Goal: Transaction & Acquisition: Purchase product/service

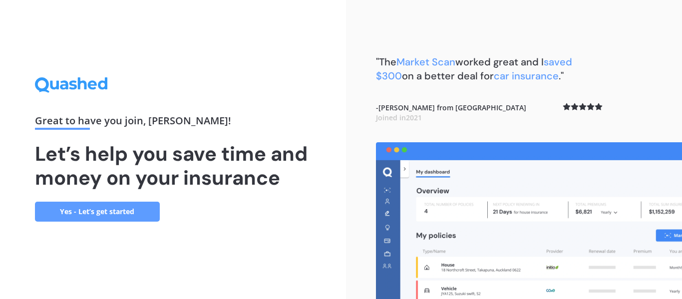
click at [107, 206] on link "Yes - Let’s get started" at bounding box center [97, 212] width 125 height 20
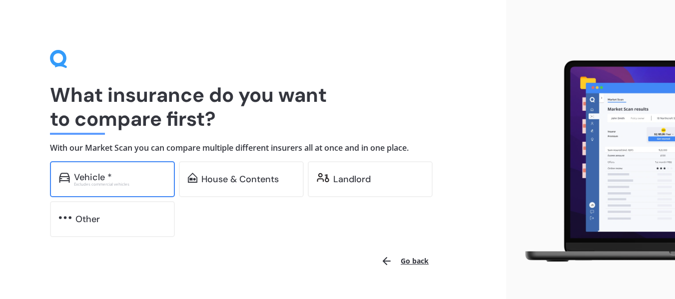
click at [99, 172] on div "Vehicle *" at bounding box center [93, 177] width 38 height 10
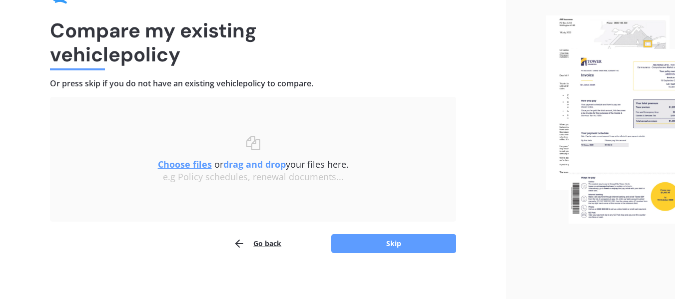
scroll to position [69, 0]
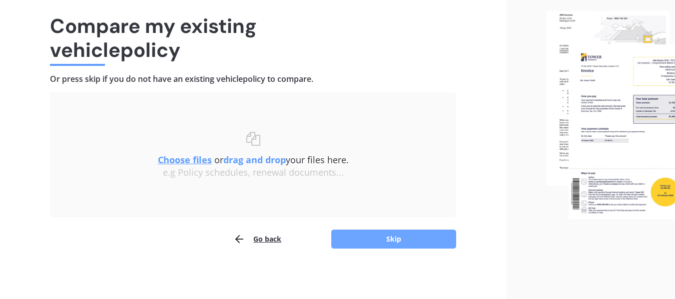
click at [380, 239] on button "Skip" at bounding box center [393, 239] width 125 height 19
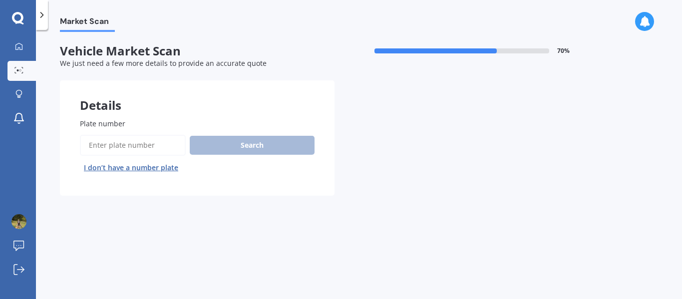
click at [98, 140] on input "Plate number" at bounding box center [133, 145] width 106 height 21
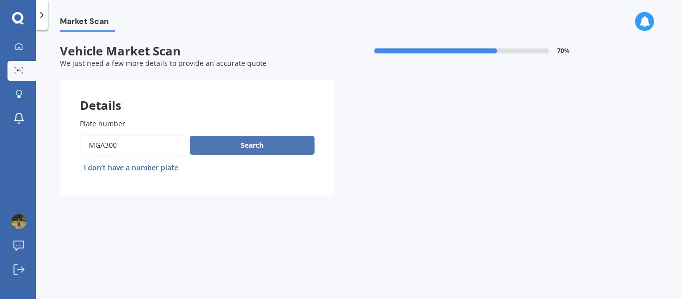
type input "MGA300"
click at [275, 143] on button "Search" at bounding box center [252, 145] width 125 height 19
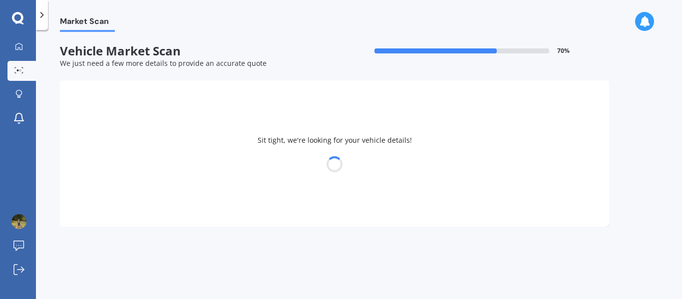
select select "HOLDEN"
select select "ACADIA"
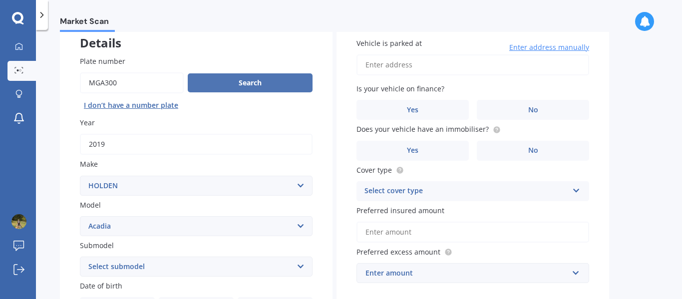
scroll to position [64, 0]
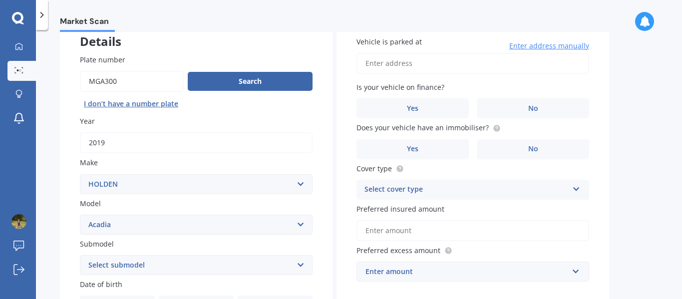
click at [382, 64] on input "Vehicle is parked at" at bounding box center [473, 63] width 233 height 21
type input "6861 State Highway 12, Waimamaku, Northland, 0473HOKIANGA SOUTH 0473"
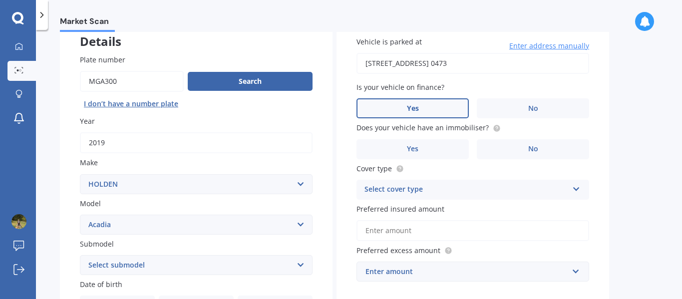
click at [416, 102] on label "Yes" at bounding box center [413, 108] width 112 height 20
click at [0, 0] on input "Yes" at bounding box center [0, 0] width 0 height 0
click at [429, 146] on label "Yes" at bounding box center [413, 149] width 112 height 20
click at [0, 0] on input "Yes" at bounding box center [0, 0] width 0 height 0
click at [573, 189] on icon at bounding box center [577, 187] width 8 height 7
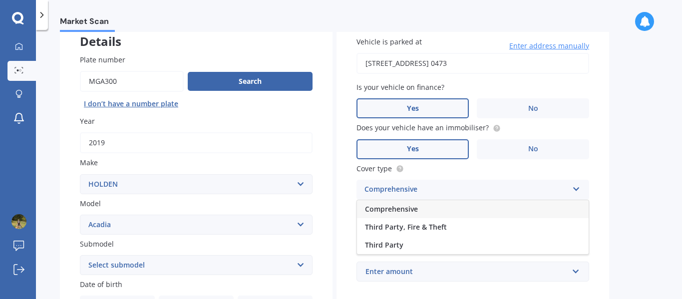
click at [399, 207] on span "Comprehensive" at bounding box center [391, 208] width 53 height 9
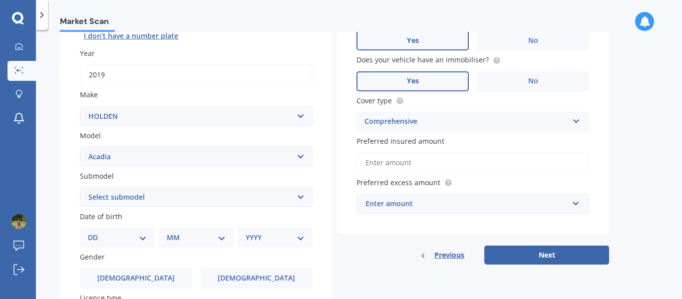
scroll to position [157, 0]
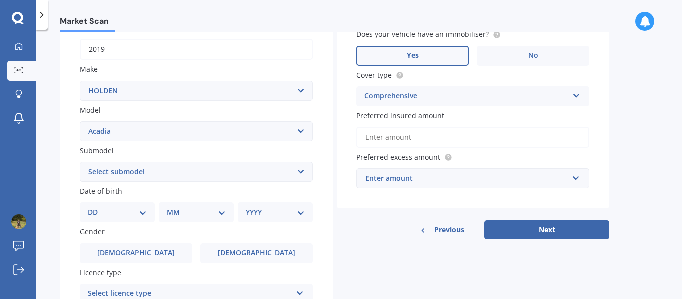
click at [367, 142] on input "Preferred insured amount" at bounding box center [473, 137] width 233 height 21
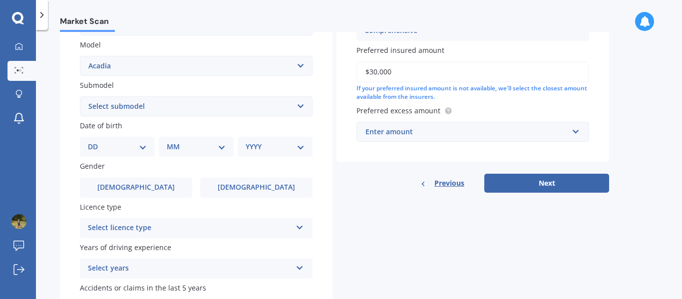
scroll to position [229, 0]
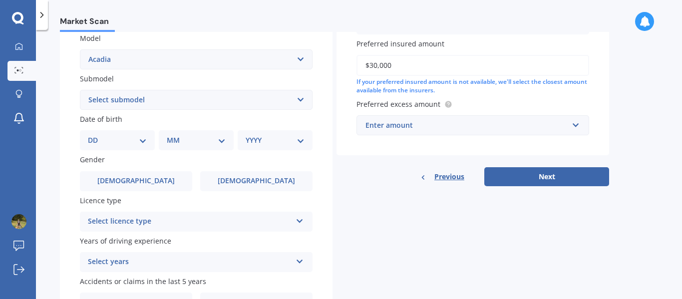
type input "$30,000"
click at [566, 125] on div "Enter amount" at bounding box center [467, 125] width 203 height 11
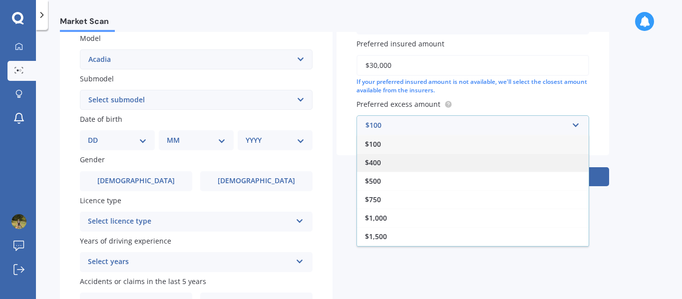
click at [386, 159] on div "$400" at bounding box center [473, 162] width 232 height 18
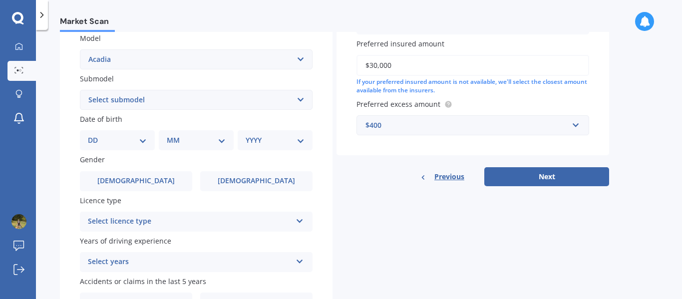
click at [387, 189] on div "Details Plate number Search I don’t have a number plate Year 2019 Make Select m…" at bounding box center [335, 92] width 550 height 482
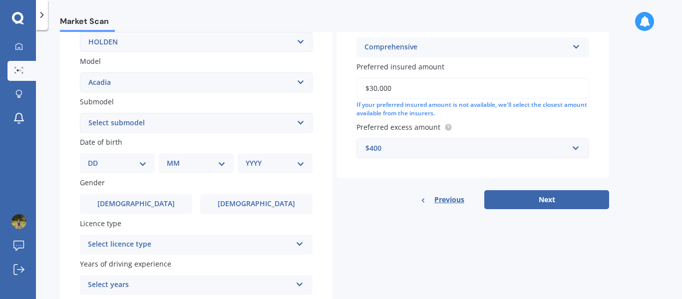
scroll to position [206, 0]
click at [300, 121] on select "Select submodel LT LTZ LTZ-V LTZ-V 3.6/4WD/9AT" at bounding box center [196, 123] width 233 height 20
select select "LT"
click at [80, 113] on select "Select submodel LT LTZ LTZ-V LTZ-V 3.6/4WD/9AT" at bounding box center [196, 123] width 233 height 20
click at [136, 165] on select "DD 01 02 03 04 05 06 07 08 09 10 11 12 13 14 15 16 17 18 19 20 21 22 23 24 25 2…" at bounding box center [117, 163] width 59 height 11
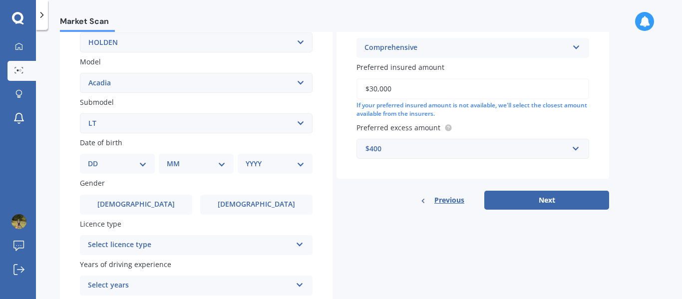
select select "23"
click at [96, 158] on select "DD 01 02 03 04 05 06 07 08 09 10 11 12 13 14 15 16 17 18 19 20 21 22 23 24 25 2…" at bounding box center [117, 163] width 59 height 11
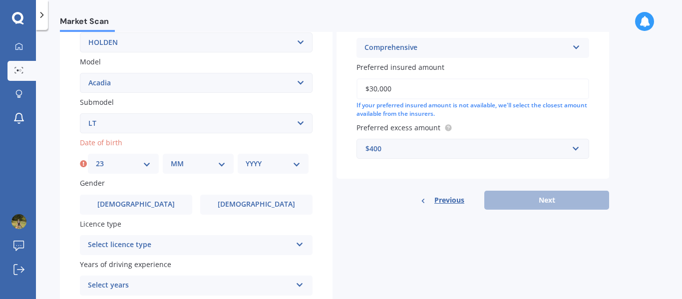
click at [190, 161] on select "MM 01 02 03 04 05 06 07 08 09 10 11 12" at bounding box center [198, 163] width 55 height 11
select select "09"
click at [171, 158] on select "MM 01 02 03 04 05 06 07 08 09 10 11 12" at bounding box center [198, 163] width 55 height 11
click at [280, 162] on select "YYYY 2025 2024 2023 2022 2021 2020 2019 2018 2017 2016 2015 2014 2013 2012 2011…" at bounding box center [273, 163] width 55 height 11
select select "1958"
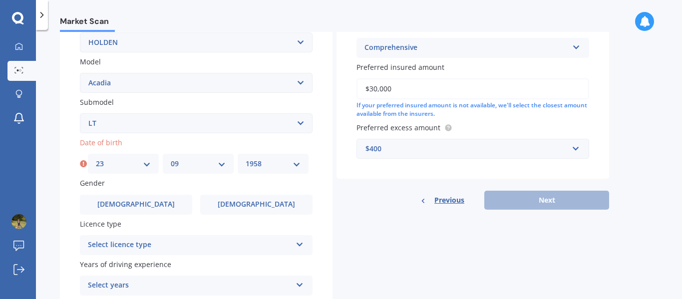
click at [246, 158] on select "YYYY 2025 2024 2023 2022 2021 2020 2019 2018 2017 2016 2015 2014 2013 2012 2011…" at bounding box center [273, 163] width 55 height 11
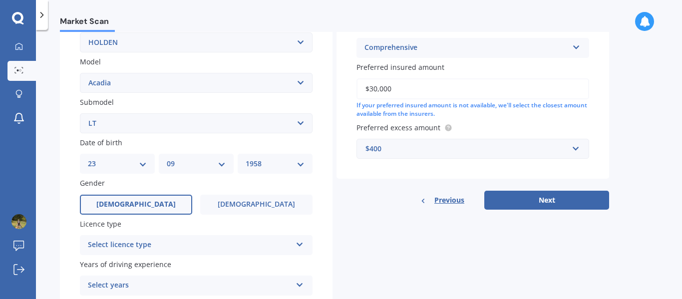
click at [144, 205] on span "Male" at bounding box center [135, 204] width 79 height 8
click at [0, 0] on input "Male" at bounding box center [0, 0] width 0 height 0
click at [178, 247] on div "Select licence type" at bounding box center [190, 245] width 204 height 12
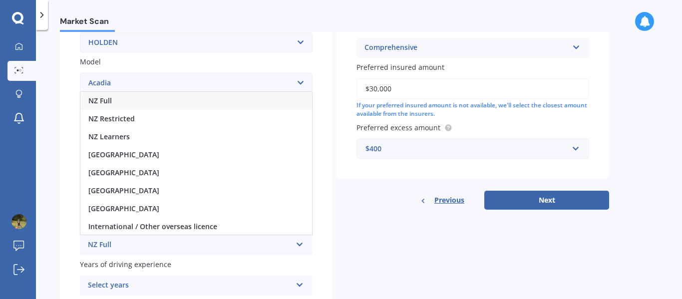
click at [131, 99] on div "NZ Full" at bounding box center [196, 101] width 232 height 18
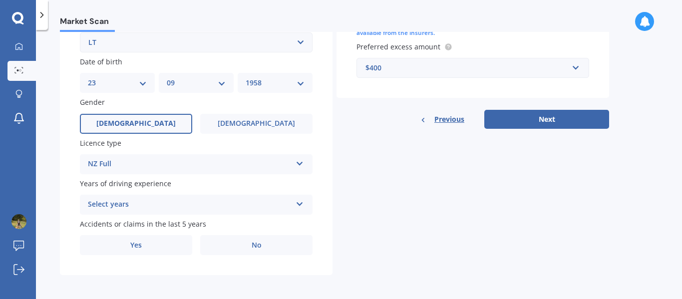
scroll to position [289, 0]
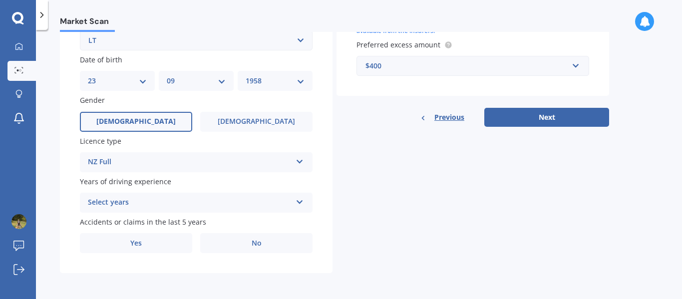
click at [278, 196] on div "Select years 5 or more years 4 years 3 years 2 years 1 year" at bounding box center [196, 203] width 233 height 20
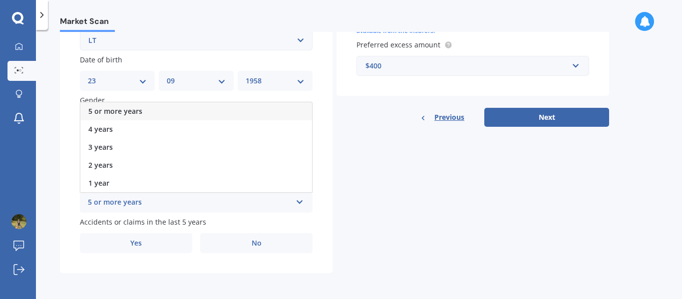
click at [137, 108] on span "5 or more years" at bounding box center [115, 110] width 54 height 9
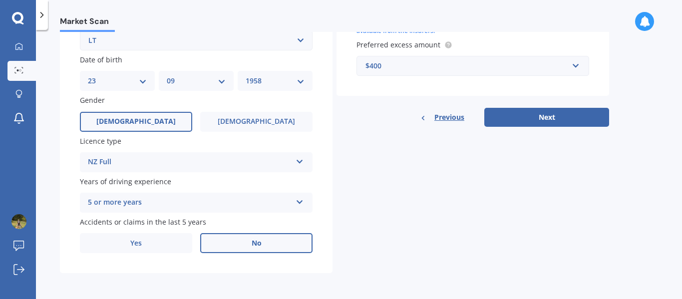
click at [260, 236] on label "No" at bounding box center [256, 243] width 112 height 20
click at [0, 0] on input "No" at bounding box center [0, 0] width 0 height 0
click at [546, 115] on button "Next" at bounding box center [547, 117] width 125 height 19
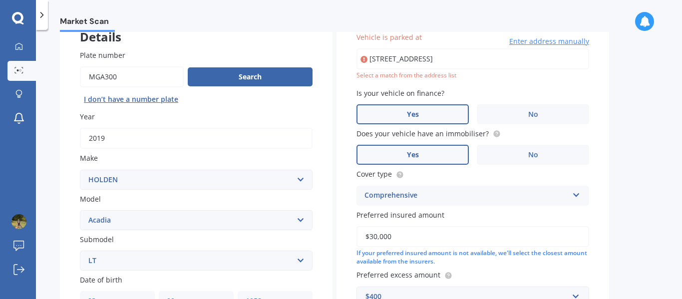
scroll to position [0, 0]
click at [625, 125] on div "Market Scan Vehicle Market Scan 70 % We just need a few more details to provide…" at bounding box center [359, 166] width 646 height 269
click at [420, 60] on input "6861 State Highway 12, Waimamaku, Northland" at bounding box center [473, 58] width 233 height 21
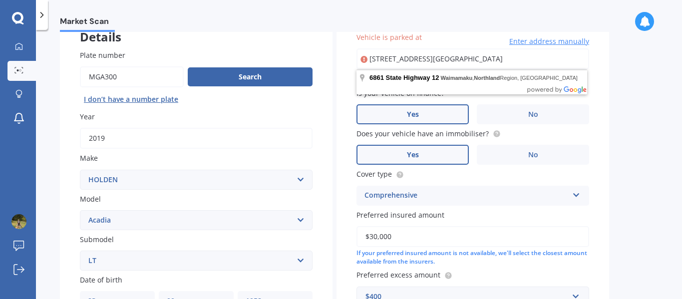
click at [546, 57] on input "6861 State Highway 12, Waimamaku, Northland, 0473Kaikohe Waimamaku, Northland 0…" at bounding box center [473, 58] width 233 height 21
type input "6861 State Highway 12, Waimamaku, Northland, 0473 Kaikohe Waimamaku, Northland …"
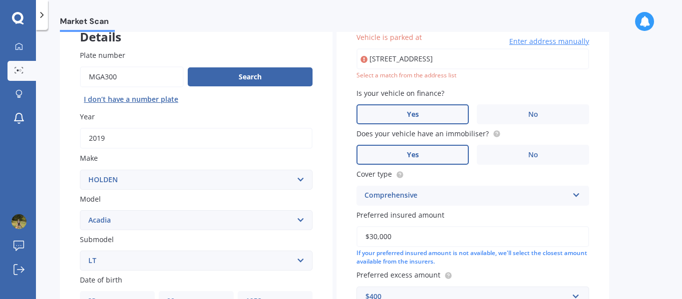
click at [623, 136] on div "Market Scan Vehicle Market Scan 70 % We just need a few more details to provide…" at bounding box center [359, 166] width 646 height 269
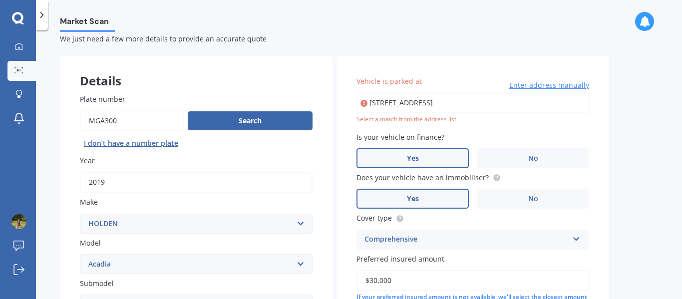
scroll to position [20, 0]
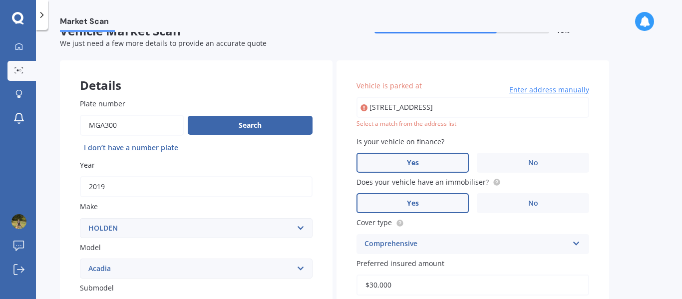
click at [555, 88] on span "Enter address manually" at bounding box center [550, 90] width 80 height 10
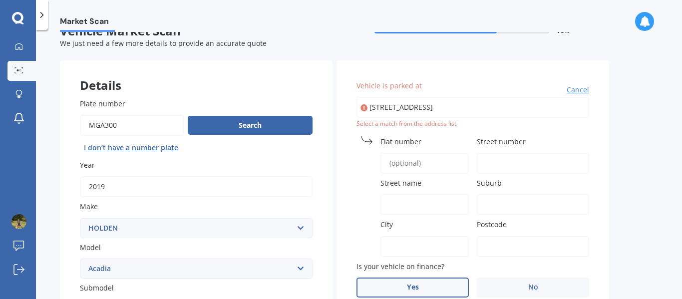
click at [511, 142] on span "Street number" at bounding box center [501, 141] width 49 height 9
click at [511, 153] on input "Street number" at bounding box center [533, 163] width 112 height 21
click at [511, 142] on span "Street number" at bounding box center [501, 141] width 49 height 9
click at [511, 153] on input "Street number" at bounding box center [533, 163] width 112 height 21
type input "6"
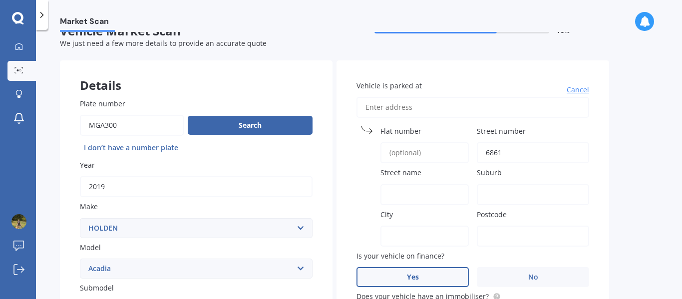
type input "6861"
click at [396, 176] on span "Street name" at bounding box center [401, 172] width 41 height 9
click at [396, 184] on input "Street name" at bounding box center [425, 194] width 88 height 21
type input "State Highway 12"
type input "6861 State Highway 12, Waimamaku,"
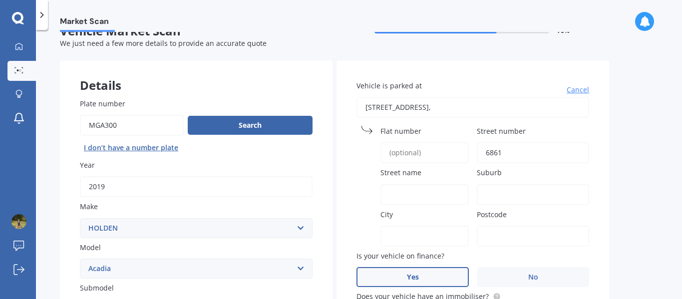
type input "6861"
type input "Kaikohe"
type input "0473"
click at [402, 197] on input "Street name" at bounding box center [425, 194] width 88 height 21
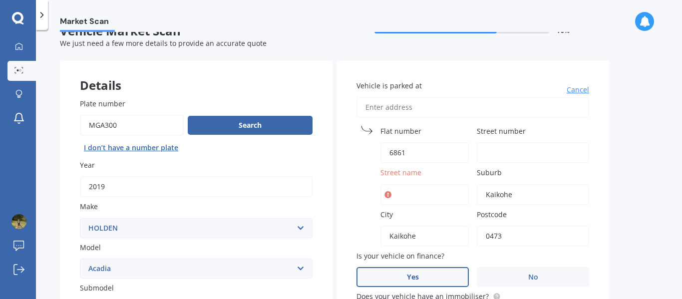
type input "State Highway 12"
type input "6861 State Highway 12, Waimamaku,"
type input "6861"
click at [395, 194] on input "Street name" at bounding box center [425, 194] width 88 height 21
type input "State Highway 12 Waimamalu"
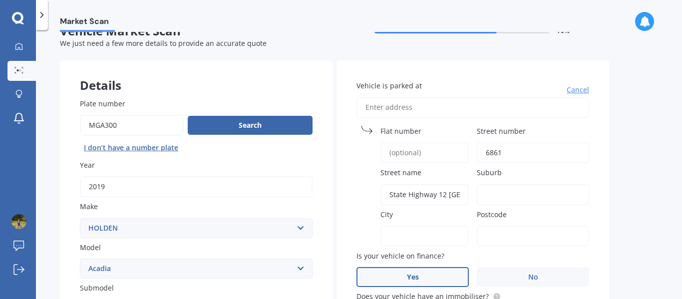
type input "6861 State Highway 12 Waimamalu"
type input "6861"
type input "Kaikohe, Northland"
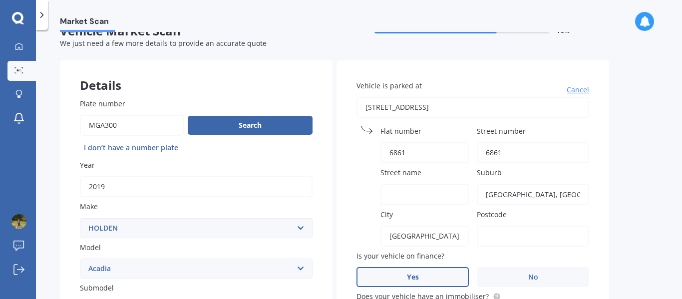
type input "0473"
click at [392, 192] on input "Street name" at bounding box center [425, 194] width 88 height 21
type input "State Highway 12"
click at [628, 209] on div "Market Scan Vehicle Market Scan 70 % We just need a few more details to provide…" at bounding box center [359, 166] width 646 height 269
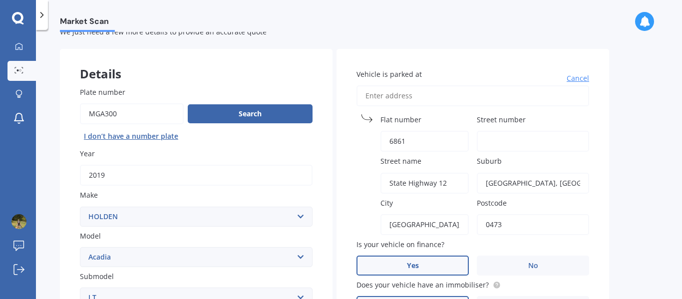
scroll to position [43, 0]
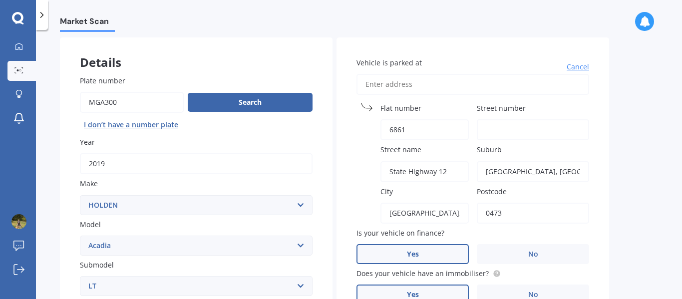
drag, startPoint x: 560, startPoint y: 168, endPoint x: 473, endPoint y: 172, distance: 87.5
click at [473, 172] on div "Vehicle is parked at Cancel Flat number 6861 Street number Street name State Hi…" at bounding box center [473, 251] width 273 height 429
type input "Waimamaku"
click at [631, 224] on div "Market Scan Vehicle Market Scan 70 % We just need a few more details to provide…" at bounding box center [359, 166] width 646 height 269
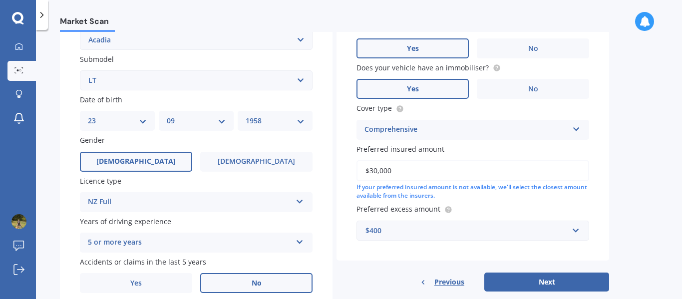
scroll to position [249, 0]
click at [562, 279] on button "Next" at bounding box center [547, 281] width 125 height 19
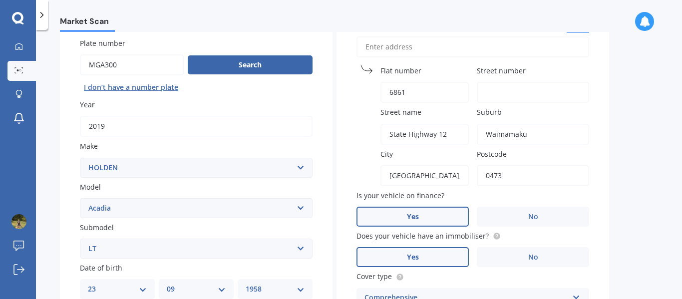
scroll to position [76, 0]
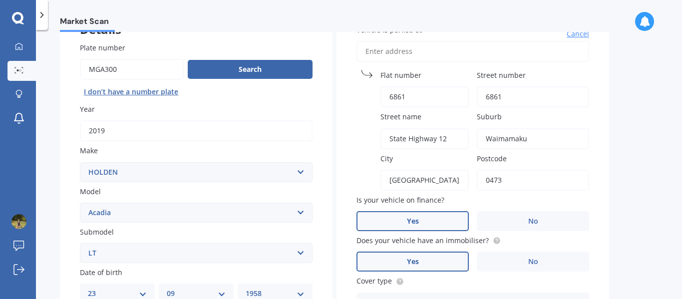
type input "6861"
click at [421, 97] on input "6861" at bounding box center [425, 96] width 88 height 21
type input "6"
click at [626, 143] on div "Market Scan Vehicle Market Scan 70 % We just need a few more details to provide…" at bounding box center [359, 166] width 646 height 269
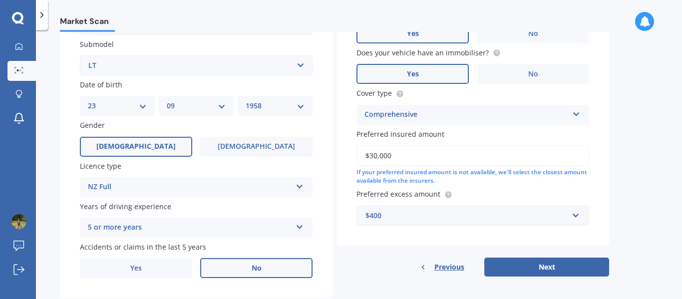
scroll to position [274, 0]
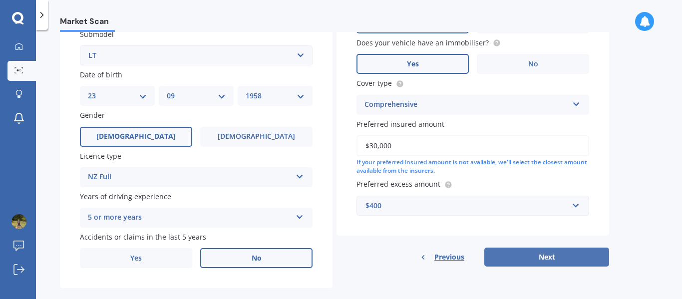
click at [551, 254] on button "Next" at bounding box center [547, 257] width 125 height 19
select select "23"
select select "09"
select select "1958"
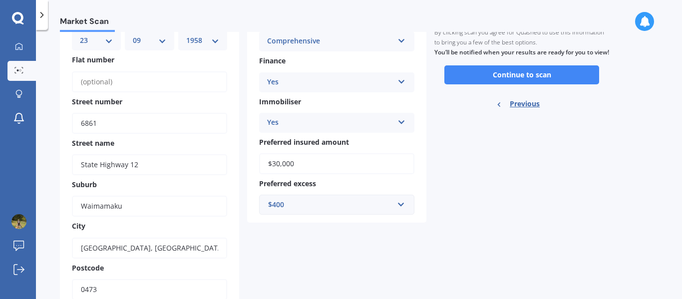
scroll to position [0, 0]
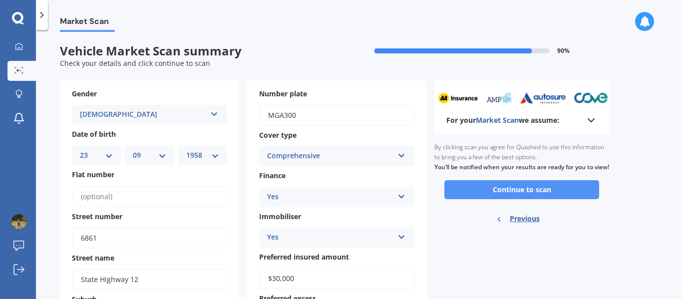
click at [530, 198] on button "Continue to scan" at bounding box center [522, 189] width 155 height 19
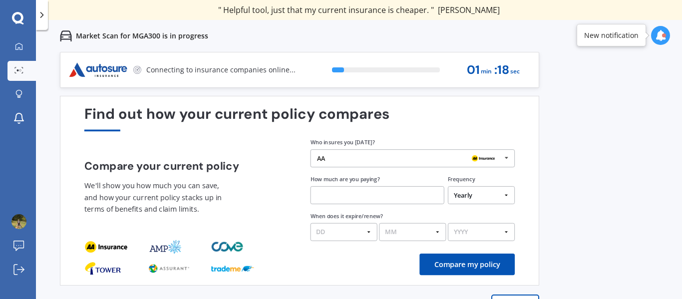
click at [414, 156] on div "AA" at bounding box center [409, 158] width 184 height 7
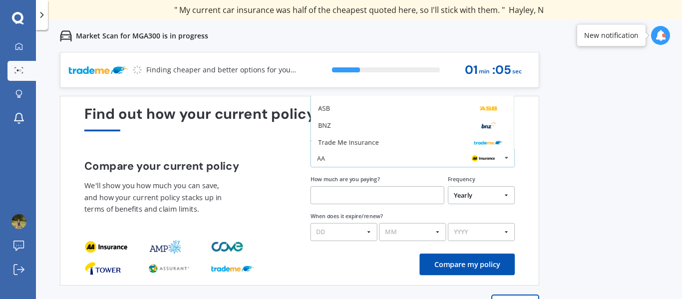
scroll to position [65, 0]
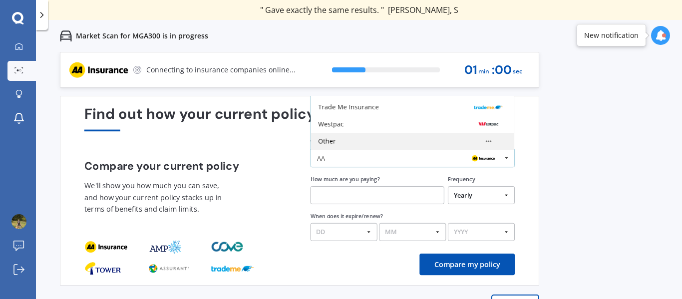
click at [335, 139] on div "Other" at bounding box center [326, 141] width 17 height 6
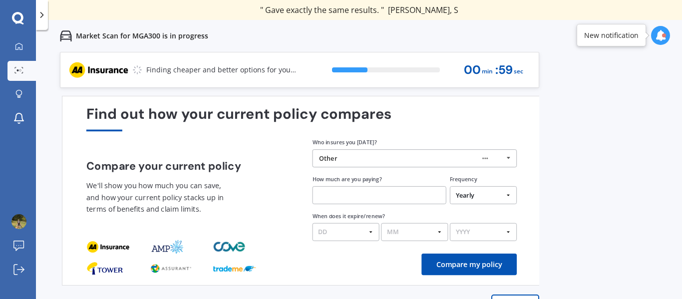
drag, startPoint x: 335, startPoint y: 139, endPoint x: 405, endPoint y: 160, distance: 73.6
click at [391, 160] on div "Who insures you today? Other AA Tower AMI State AMP ANZ ASB BNZ Trade Me Insura…" at bounding box center [415, 152] width 205 height 29
click at [395, 197] on input "text" at bounding box center [380, 195] width 134 height 18
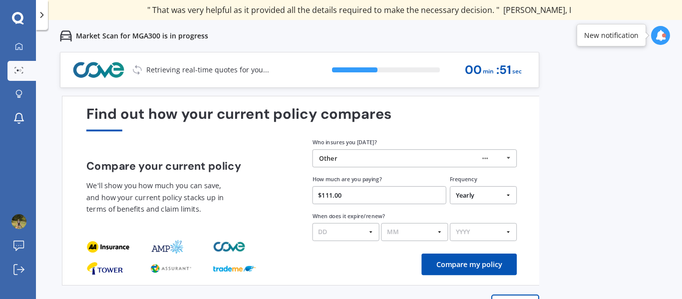
type input "$111.00"
click at [507, 194] on select "Yearly Six-Monthly Quarterly Monthly Fortnightly Weekly One-Off" at bounding box center [483, 195] width 67 height 18
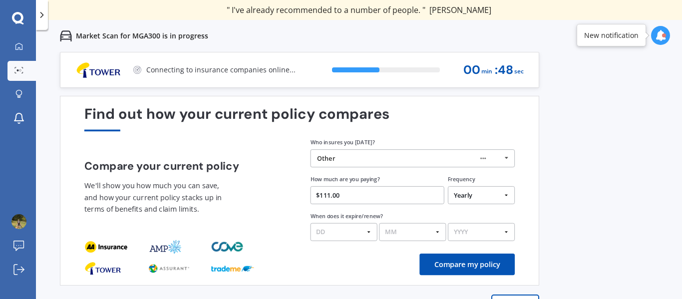
select select "Monthly"
click at [448, 186] on select "Yearly Six-Monthly Quarterly Monthly Fortnightly Weekly One-Off" at bounding box center [481, 195] width 67 height 18
click at [370, 230] on select "DD 01 02 03 04 05 06 07 08 09 10 11 12 13 14 15 16 17 18 19 20 21 22 23 24 25 2…" at bounding box center [344, 232] width 67 height 18
select select "09"
click at [311, 223] on select "DD 01 02 03 04 05 06 07 08 09 10 11 12 13 14 15 16 17 18 19 20 21 22 23 24 25 2…" at bounding box center [344, 232] width 67 height 18
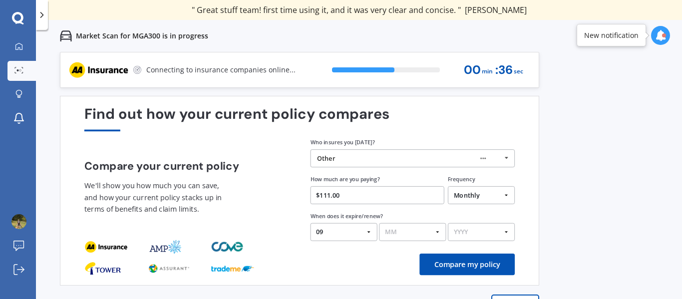
click at [442, 231] on select "MM 01 02 03 04 05 06 07 08 09 10 11 12" at bounding box center [412, 232] width 67 height 18
select select "05"
click at [379, 223] on select "MM 01 02 03 04 05 06 07 08 09 10 11 12" at bounding box center [412, 232] width 67 height 18
click at [506, 228] on select "YYYY 2026 2025 2024" at bounding box center [481, 232] width 67 height 18
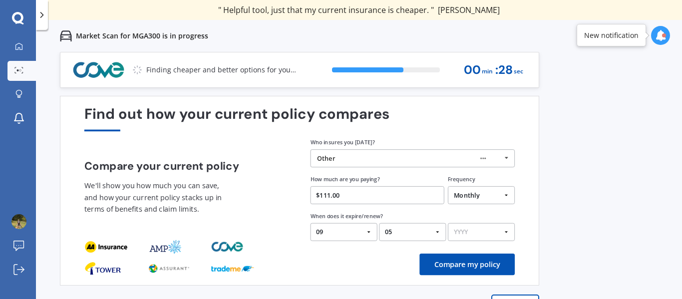
select select "2026"
click at [448, 223] on select "YYYY 2026 2025 2024" at bounding box center [481, 232] width 67 height 18
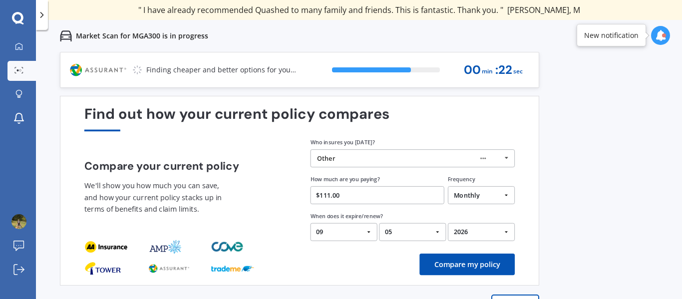
click at [463, 259] on button "Compare my policy" at bounding box center [467, 264] width 95 height 21
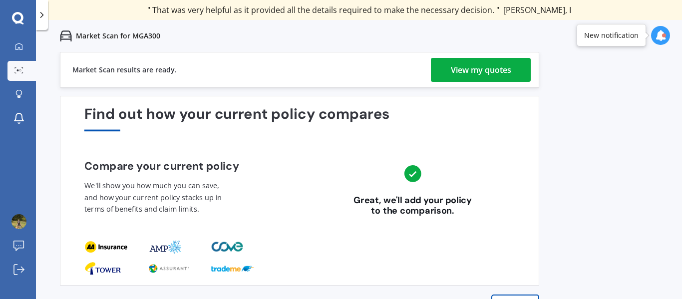
click at [481, 66] on div "View my quotes" at bounding box center [481, 70] width 60 height 24
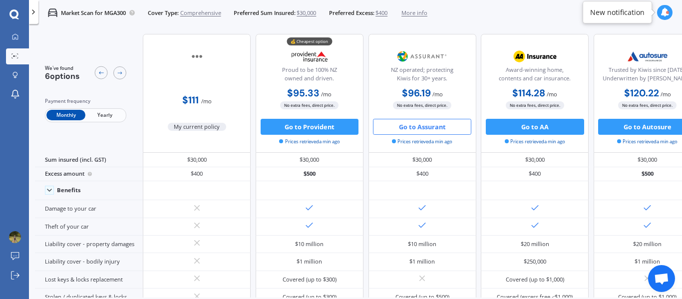
click at [416, 123] on button "Go to Assurant" at bounding box center [422, 127] width 98 height 16
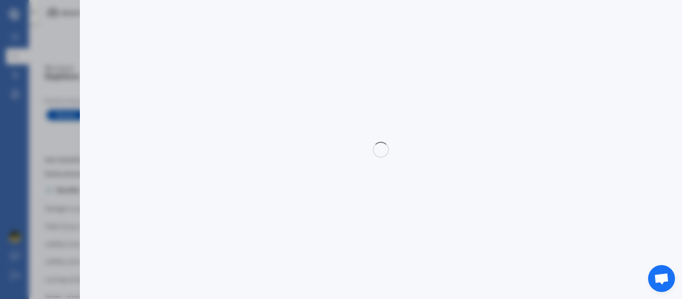
select select "Monthly"
select select "full"
select select "0"
select select "Northland"
select select "HOLDEN"
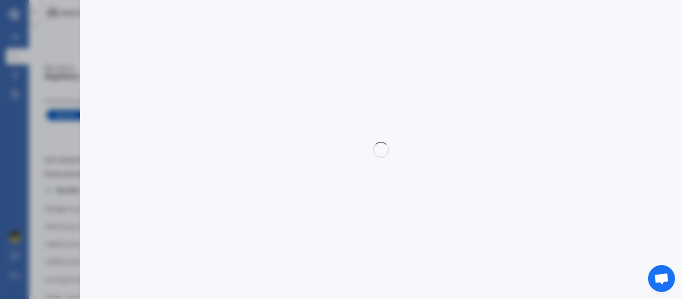
select select "ACADIA"
select select "LT"
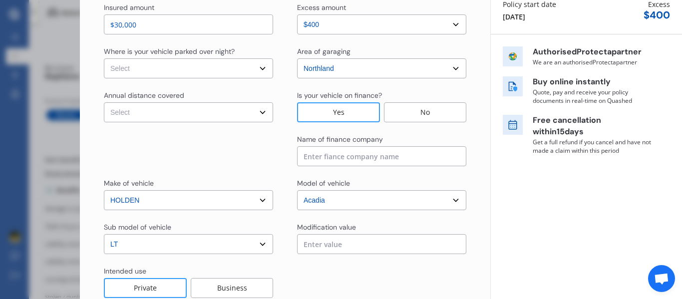
scroll to position [127, 0]
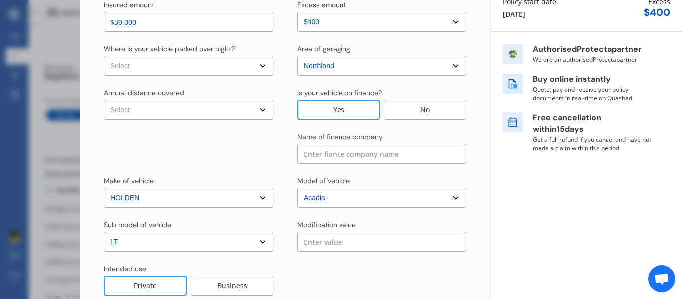
click at [243, 108] on select "Select Low (less than 15,000km per year) Average (15,000-30,000km per year) Hig…" at bounding box center [188, 110] width 169 height 20
select select "15000"
click at [104, 100] on select "Select Low (less than 15,000km per year) Average (15,000-30,000km per year) Hig…" at bounding box center [188, 110] width 169 height 20
click at [315, 153] on input at bounding box center [381, 154] width 169 height 20
type input "Assurant"
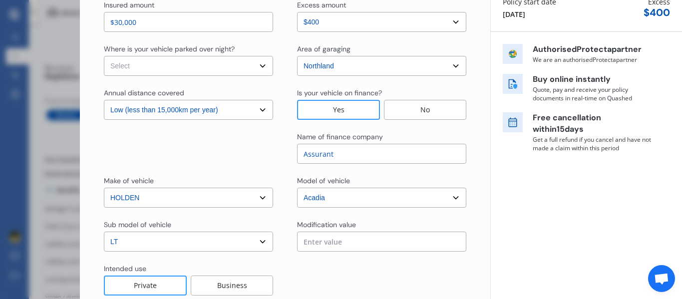
click at [151, 69] on select "Select In a garage On own property On street or road" at bounding box center [188, 66] width 169 height 20
click at [104, 56] on select "Select In a garage On own property On street or road" at bounding box center [188, 66] width 169 height 20
click at [168, 65] on select "Select In a garage On own property On street or road" at bounding box center [188, 66] width 169 height 20
select select "On own property"
click at [104, 56] on select "Select In a garage On own property On street or road" at bounding box center [188, 66] width 169 height 20
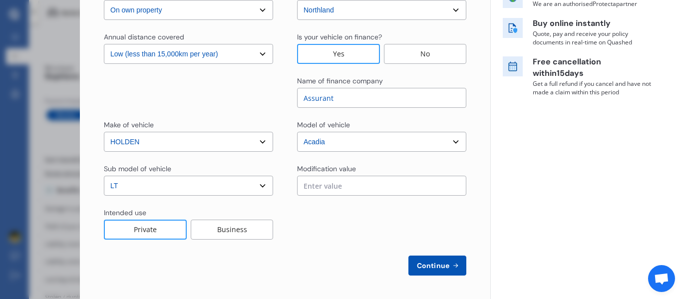
scroll to position [184, 0]
click at [435, 260] on button "Continue" at bounding box center [438, 265] width 58 height 20
select select "Mr"
select select "23"
select select "09"
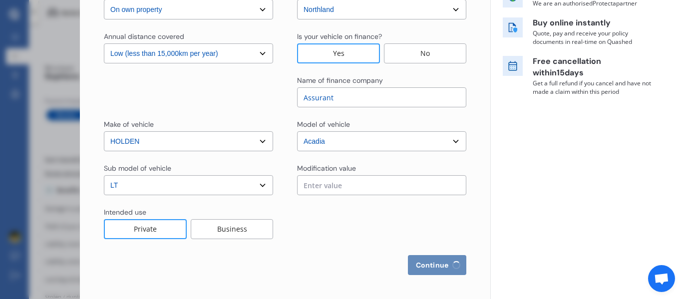
select select "1958"
select select "full"
select select "more than 4 years"
select select "New Zealand"
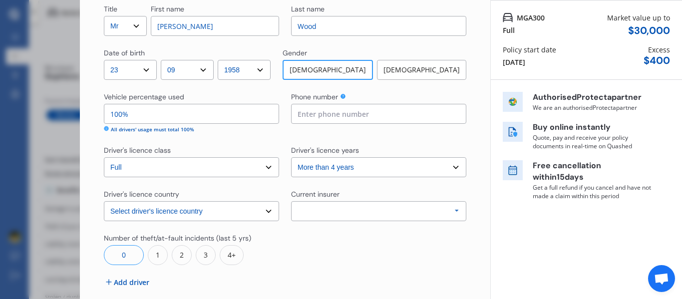
scroll to position [128, 0]
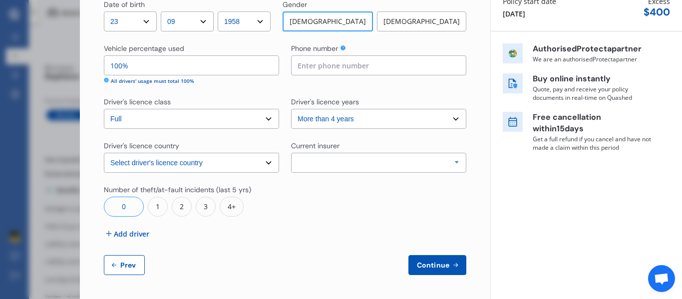
click at [118, 233] on span "Add driver" at bounding box center [131, 234] width 35 height 10
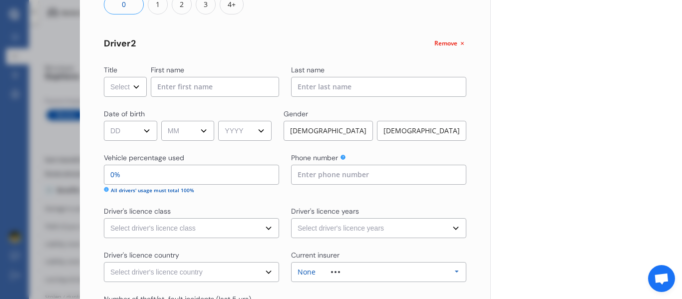
scroll to position [336, 0]
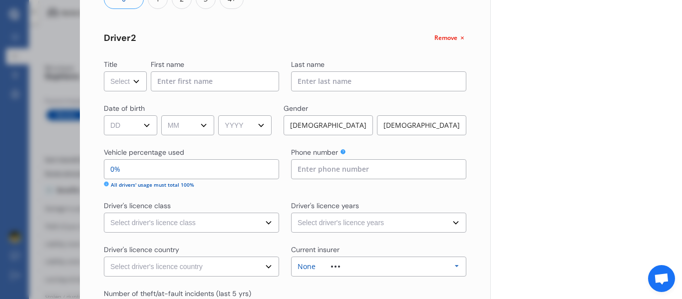
click at [137, 81] on select "Select Mr Mrs Miss Ms Dr" at bounding box center [125, 81] width 43 height 20
select select "Mrs"
click at [104, 71] on select "Select Mr Mrs Miss Ms Dr" at bounding box center [125, 81] width 43 height 20
click at [175, 73] on input at bounding box center [215, 81] width 128 height 20
type input "Ana"
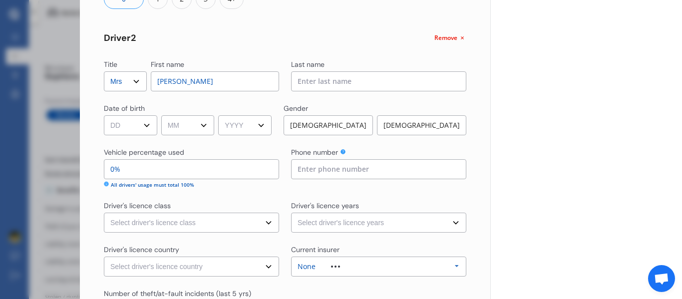
type input "096011198"
select select "New Zealand"
click at [353, 78] on input at bounding box center [378, 81] width 175 height 20
type input "Wood"
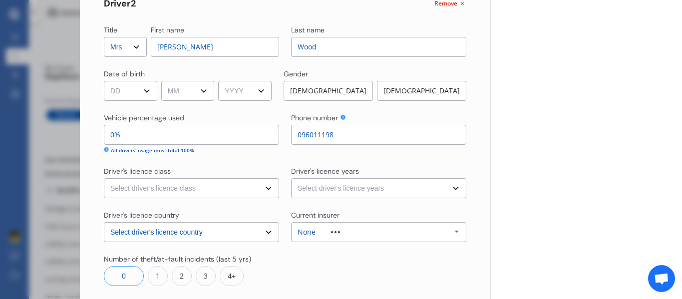
scroll to position [373, 0]
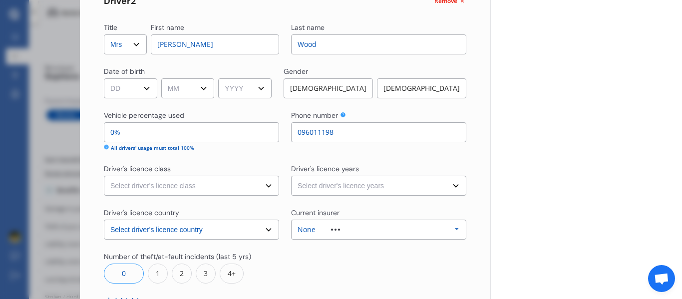
click at [144, 89] on select "DD 01 02 03 04 05 06 07 08 09 10 11 12 13 14 15 16 17 18 19 20 21 22 23 24 25 2…" at bounding box center [130, 88] width 53 height 20
select select "04"
click at [104, 78] on select "DD 01 02 03 04 05 06 07 08 09 10 11 12 13 14 15 16 17 18 19 20 21 22 23 24 25 2…" at bounding box center [130, 88] width 53 height 20
click at [202, 90] on select "MM 01 02 03 04 05 06 07 08 09 10 11 12" at bounding box center [187, 88] width 53 height 20
select select "07"
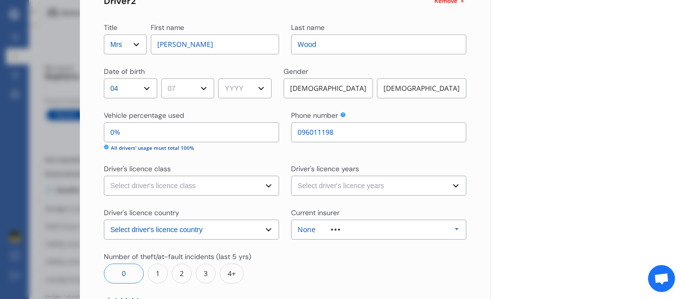
click at [163, 78] on select "MM 01 02 03 04 05 06 07 08 09 10 11 12" at bounding box center [187, 88] width 53 height 20
click at [231, 84] on select "YYYY 2009 2008 2007 2006 2005 2004 2003 2002 2001 2000 1999 1998 1997 1996 1995…" at bounding box center [244, 88] width 53 height 20
select select "1965"
click at [222, 78] on select "YYYY 2009 2008 2007 2006 2005 2004 2003 2002 2001 2000 1999 1998 1997 1996 1995…" at bounding box center [244, 88] width 53 height 20
click at [425, 88] on div "Female" at bounding box center [421, 88] width 89 height 20
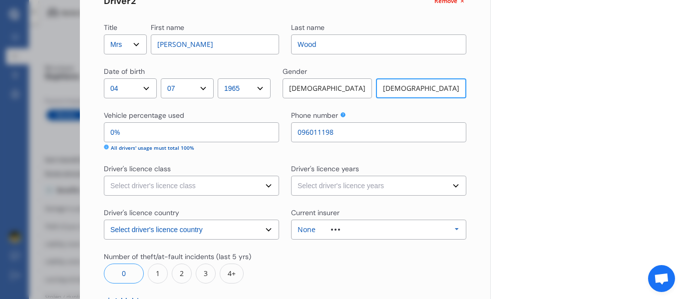
click at [167, 130] on input "0%" at bounding box center [191, 132] width 175 height 20
type input "95%"
type input "5%"
click at [180, 181] on select "Select driver's licence class None Learner Restricted Full" at bounding box center [191, 186] width 175 height 20
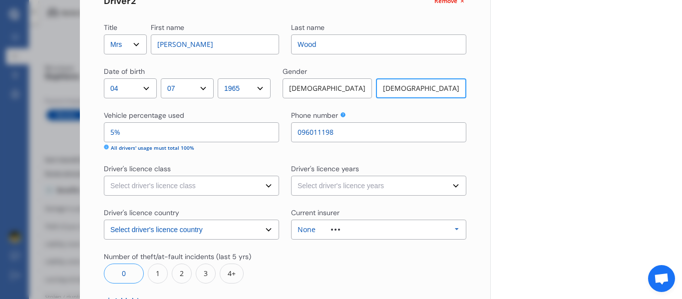
select select "full"
click at [104, 176] on select "Select driver's licence class None Learner Restricted Full" at bounding box center [191, 186] width 175 height 20
click at [359, 187] on select "Select driver's licence years Less than 1 year 1-2 years 2-4 years More than 4 …" at bounding box center [378, 186] width 175 height 20
select select "more than 4 years"
click at [291, 176] on select "Select driver's licence years Less than 1 year 1-2 years 2-4 years More than 4 …" at bounding box center [378, 186] width 175 height 20
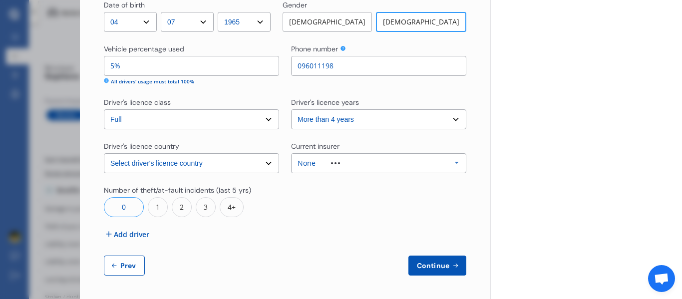
scroll to position [440, 0]
click at [394, 165] on div "None Allianz AAI AMI IAG - NZI/State Lumley Vero Unknown Other Insurer None Pro…" at bounding box center [378, 163] width 175 height 20
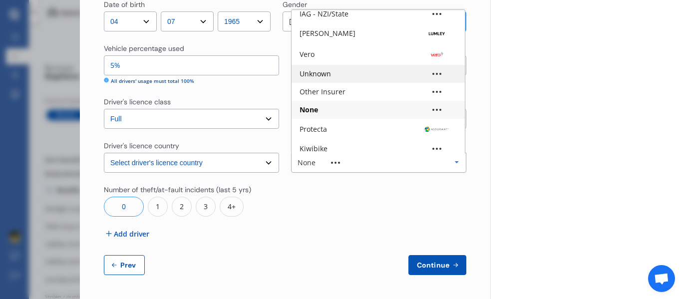
scroll to position [66, 0]
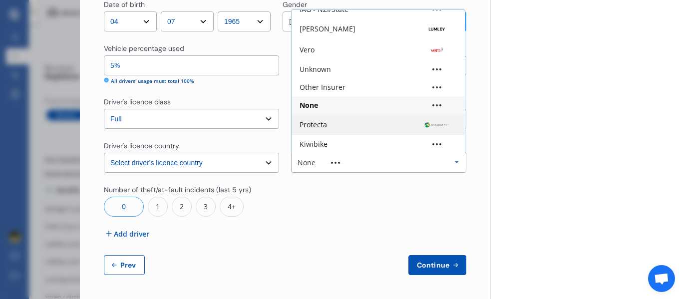
click at [335, 121] on div "Protecta" at bounding box center [378, 125] width 157 height 10
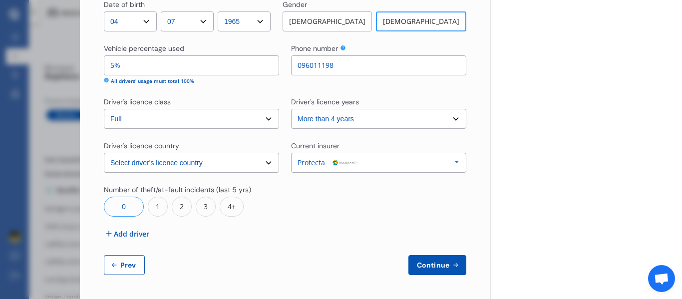
click at [416, 262] on span "Continue" at bounding box center [433, 265] width 36 height 8
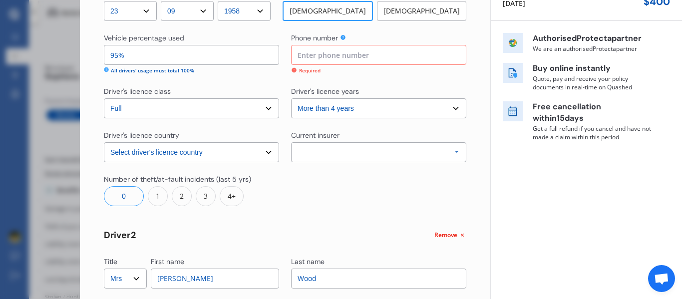
scroll to position [115, 0]
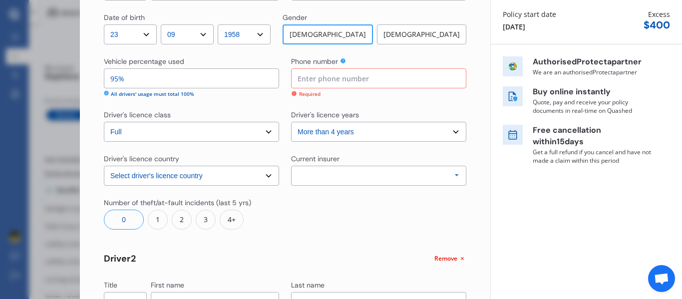
click at [304, 80] on input at bounding box center [378, 78] width 175 height 20
type input "096011198"
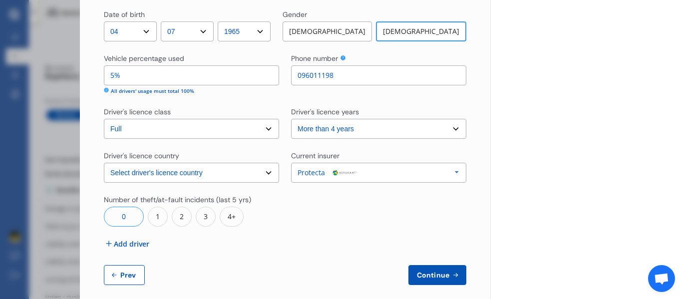
scroll to position [440, 0]
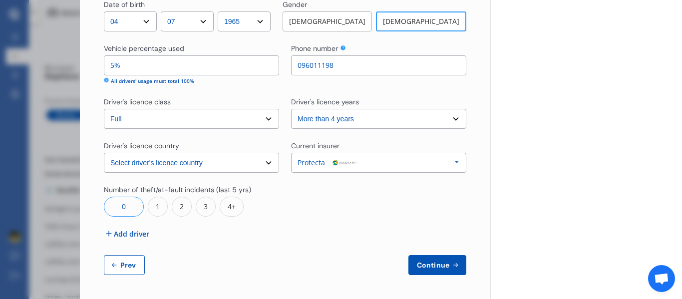
click at [429, 265] on span "Continue" at bounding box center [433, 265] width 36 height 8
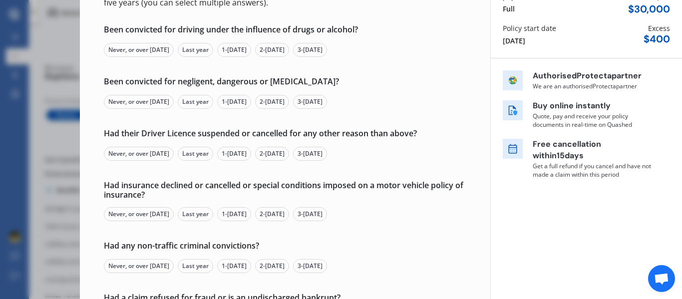
scroll to position [103, 0]
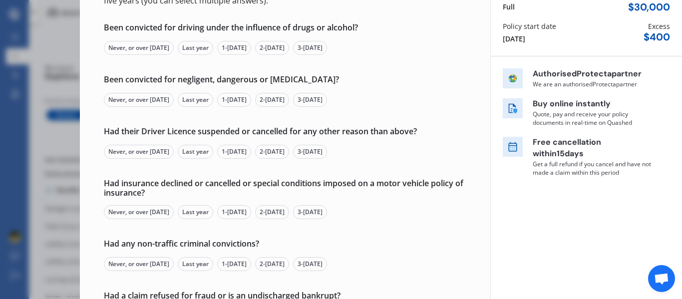
click at [136, 49] on div "Never, or over 5 yrs ago" at bounding box center [139, 48] width 70 height 14
click at [130, 96] on div "Never, or over 5 yrs ago" at bounding box center [139, 100] width 70 height 14
click at [125, 151] on div "Never, or over 5 yrs ago" at bounding box center [139, 152] width 70 height 14
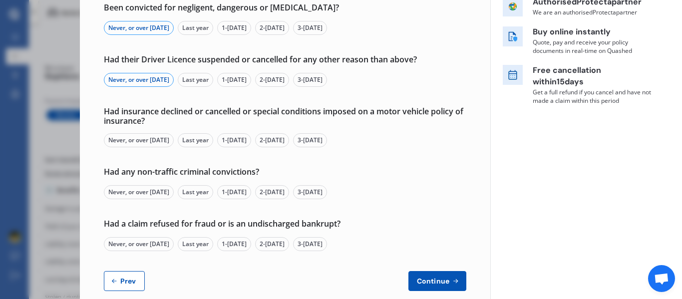
scroll to position [191, 0]
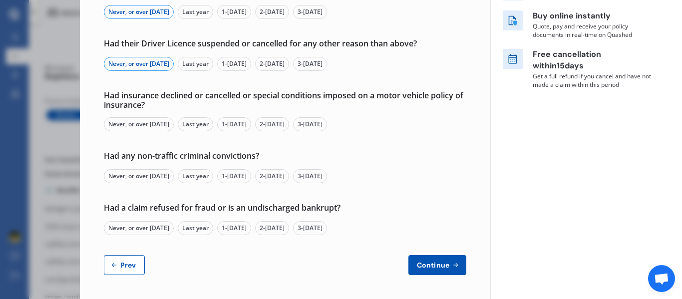
click at [122, 123] on div "Never, or over 5 yrs ago" at bounding box center [139, 124] width 70 height 14
click at [118, 173] on div "Never, or over 5 yrs ago" at bounding box center [139, 176] width 70 height 14
click at [122, 227] on div "Never, or over 5 yrs ago" at bounding box center [139, 228] width 70 height 14
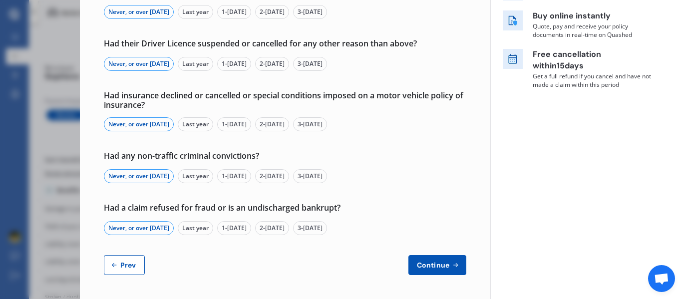
click at [437, 259] on button "Continue" at bounding box center [438, 265] width 58 height 20
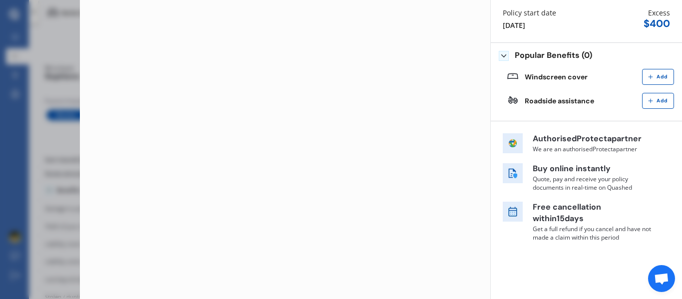
scroll to position [0, 0]
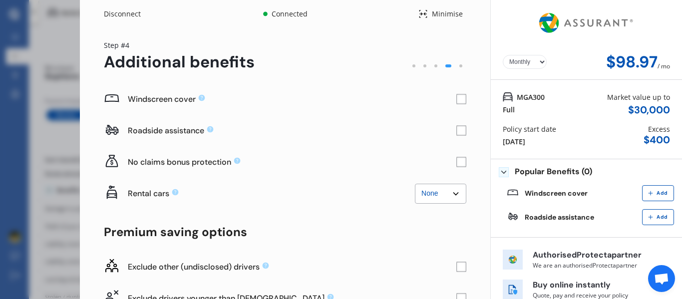
click at [457, 98] on rect at bounding box center [462, 99] width 10 height 10
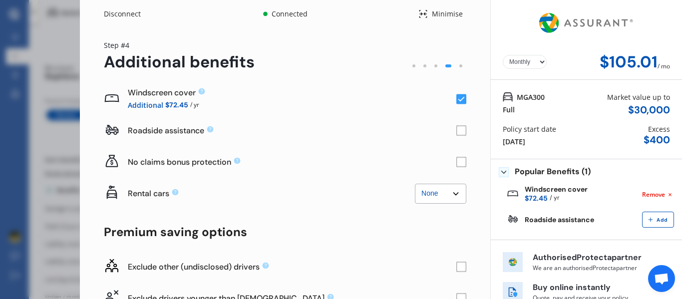
click at [458, 130] on rect at bounding box center [462, 131] width 10 height 10
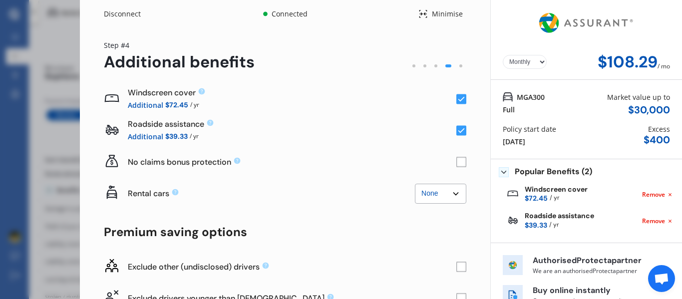
click at [457, 160] on rect at bounding box center [462, 162] width 10 height 10
